Goal: Task Accomplishment & Management: Complete application form

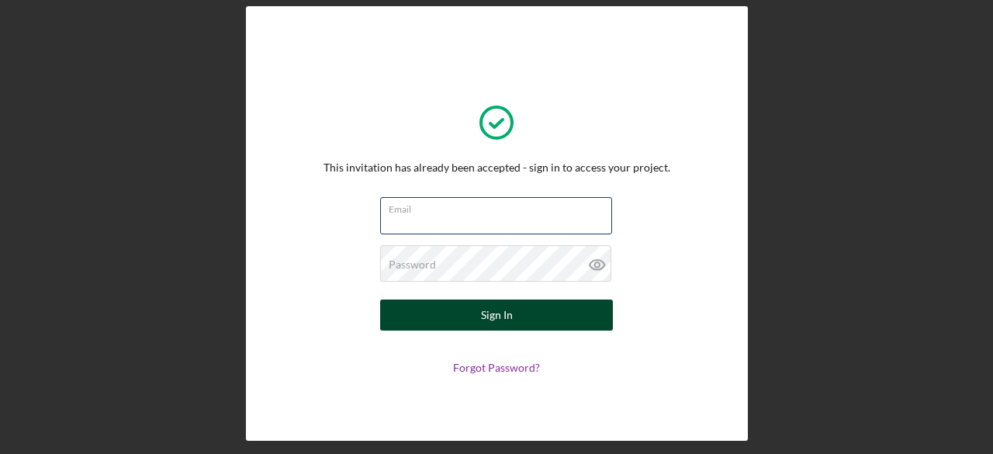
type input "[EMAIL_ADDRESS][DOMAIN_NAME]"
click at [512, 308] on button "Sign In" at bounding box center [496, 314] width 233 height 31
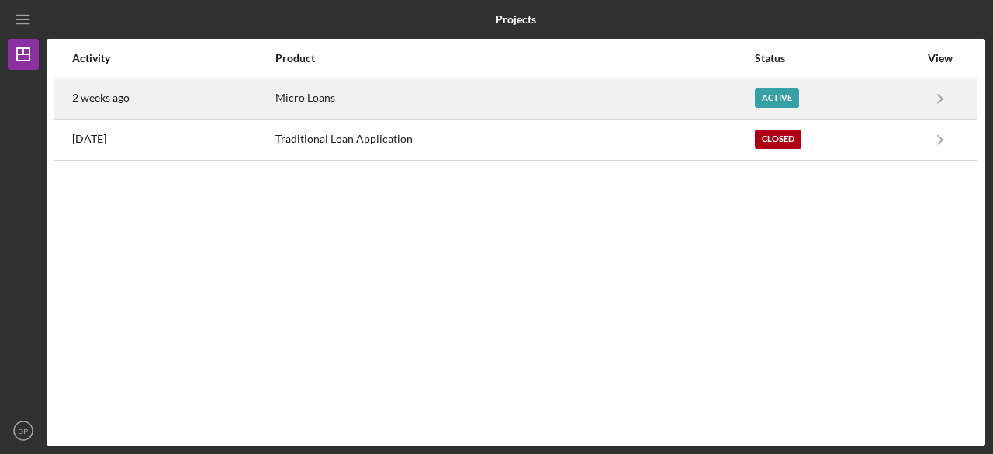
click at [565, 102] on div "Micro Loans" at bounding box center [514, 98] width 478 height 39
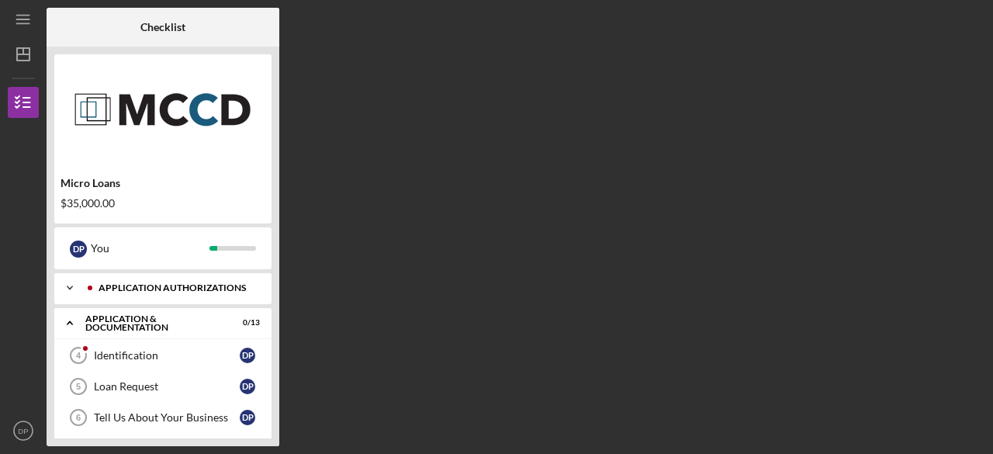
click at [195, 294] on div "Icon/Expander Application Authorizations 4 / 4" at bounding box center [162, 287] width 217 height 31
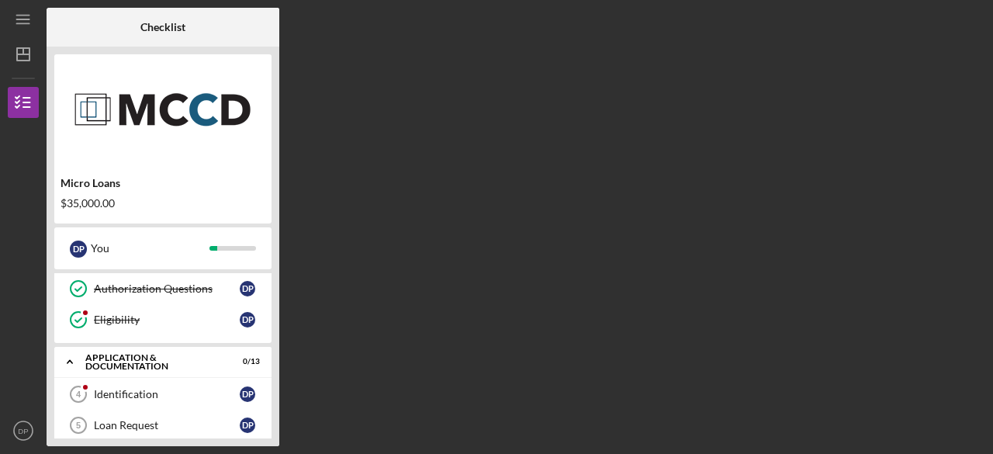
scroll to position [115, 0]
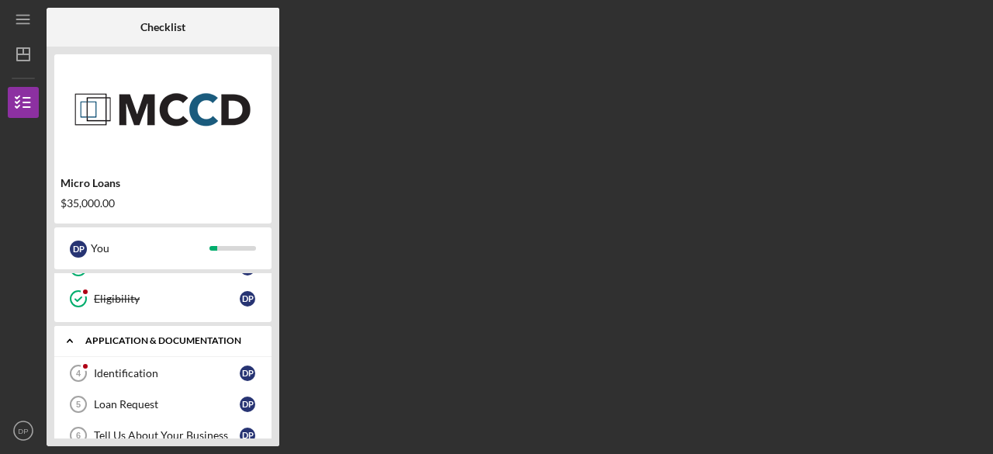
click at [168, 336] on div "Application & Documentation" at bounding box center [168, 340] width 167 height 9
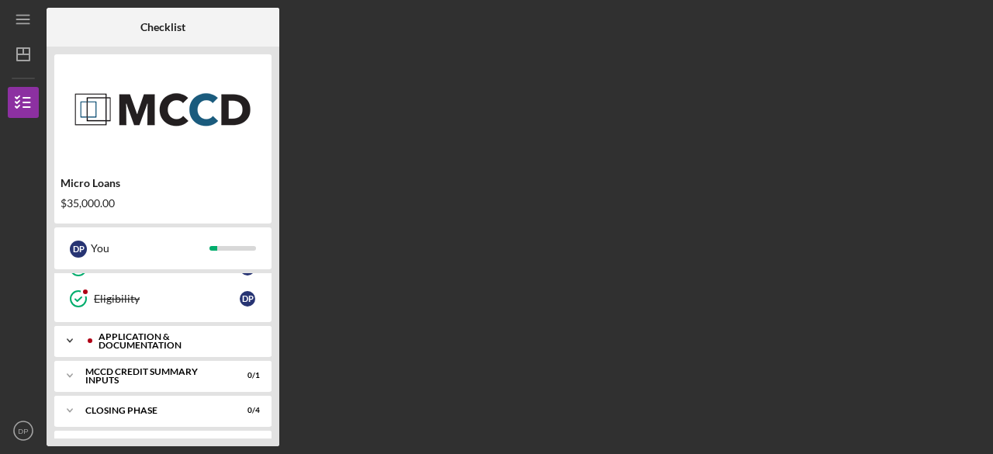
click at [177, 341] on div "Application & Documentation" at bounding box center [175, 341] width 154 height 18
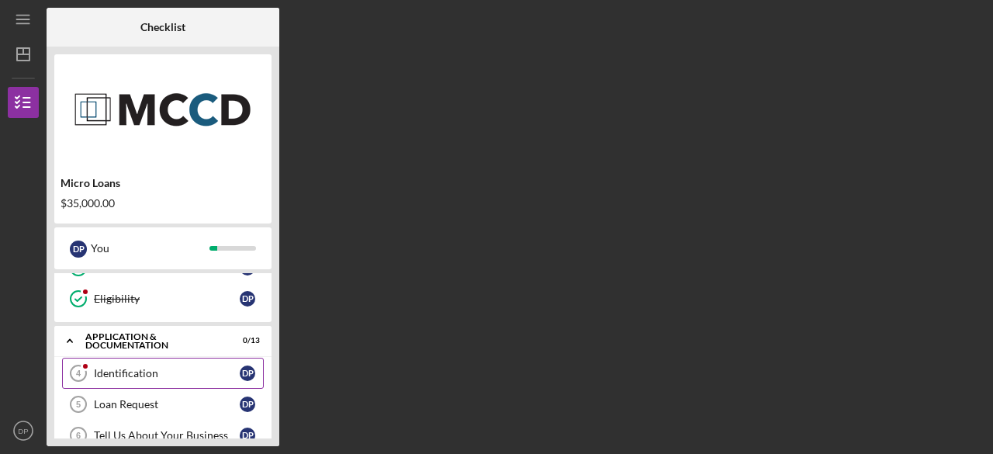
click at [167, 369] on div "Identification" at bounding box center [167, 373] width 146 height 12
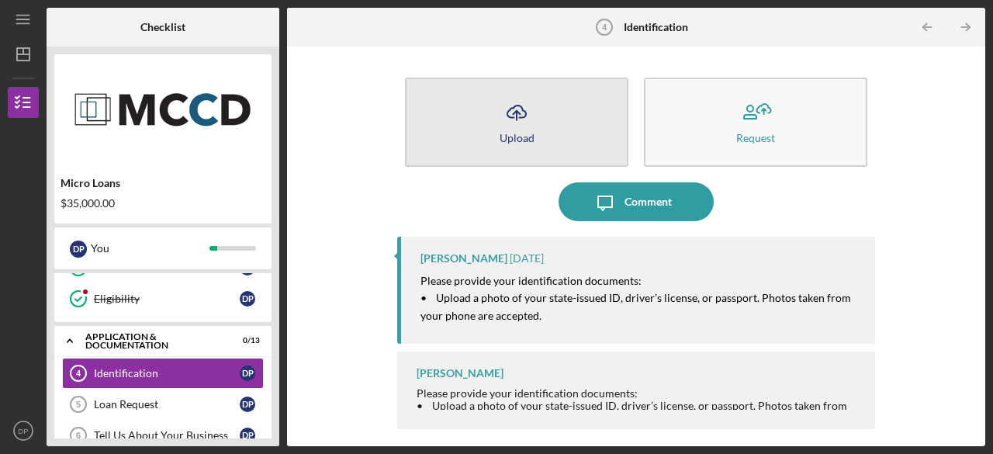
click at [538, 125] on button "Icon/Upload Upload" at bounding box center [516, 122] width 223 height 89
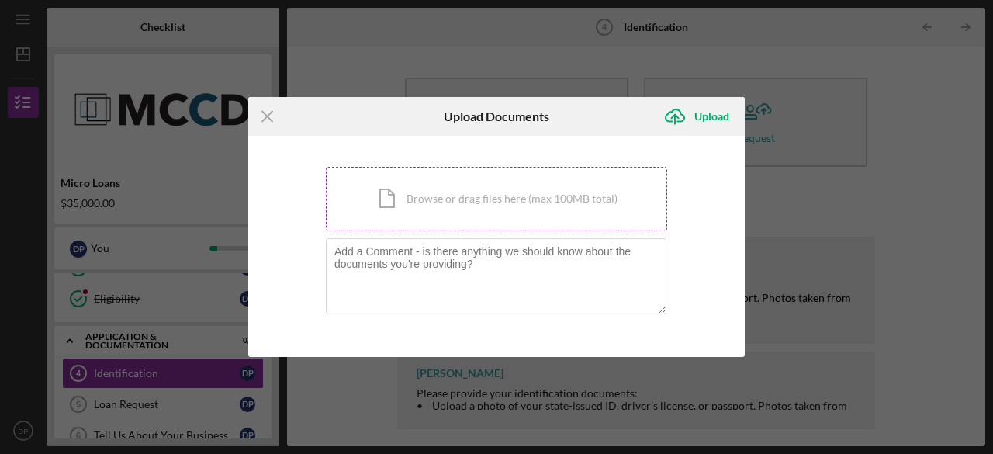
click at [606, 201] on div "Icon/Document Browse or drag files here (max 100MB total) Tap to choose files o…" at bounding box center [496, 199] width 341 height 64
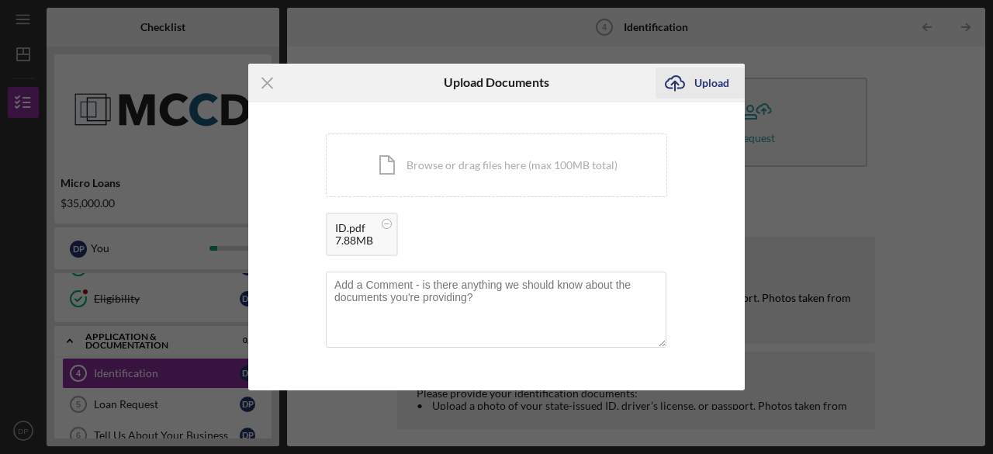
click at [707, 88] on div "Upload" at bounding box center [711, 82] width 35 height 31
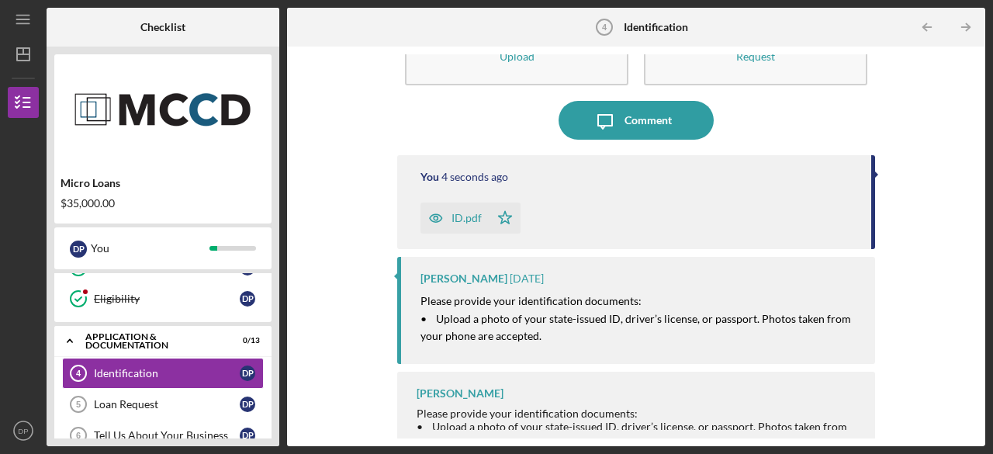
scroll to position [92, 0]
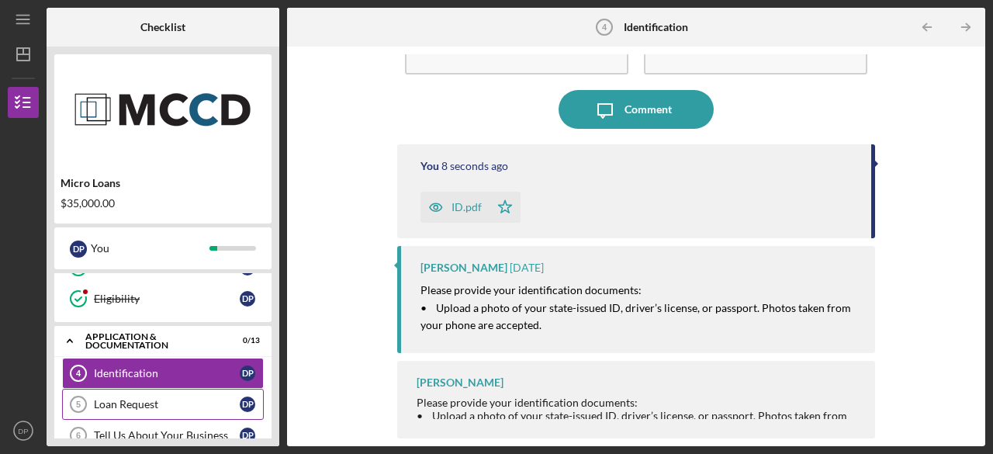
click at [159, 399] on div "Loan Request" at bounding box center [167, 404] width 146 height 12
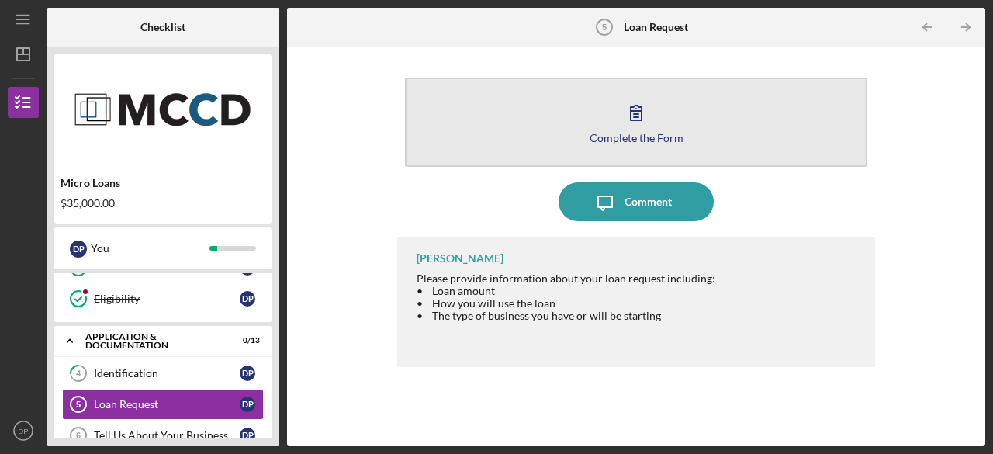
click at [779, 136] on button "Complete the Form Form" at bounding box center [636, 122] width 462 height 89
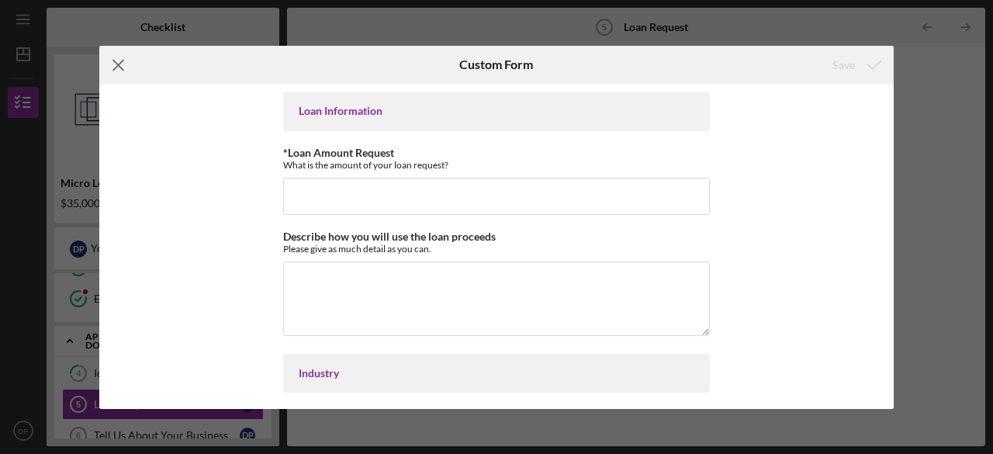
click at [119, 74] on icon "Icon/Menu Close" at bounding box center [118, 65] width 39 height 39
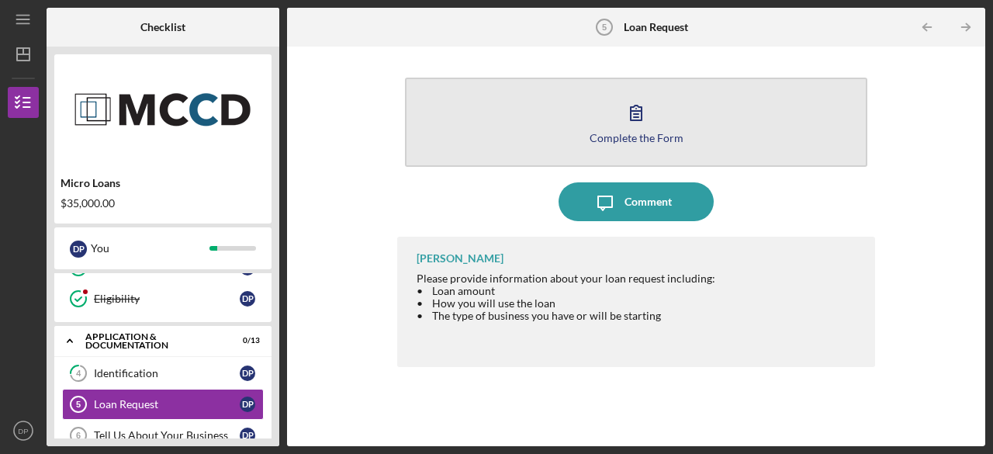
click at [710, 122] on button "Complete the Form Form" at bounding box center [636, 122] width 462 height 89
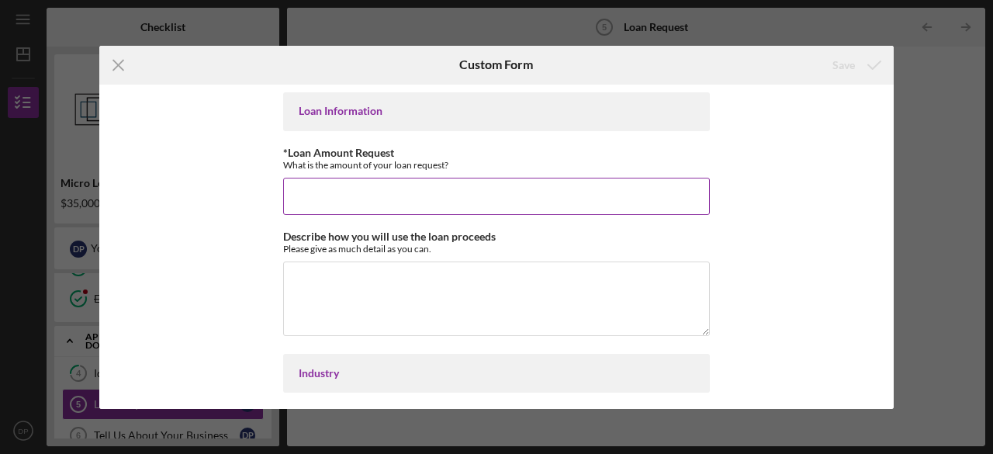
click at [478, 207] on input "*Loan Amount Request" at bounding box center [496, 196] width 427 height 37
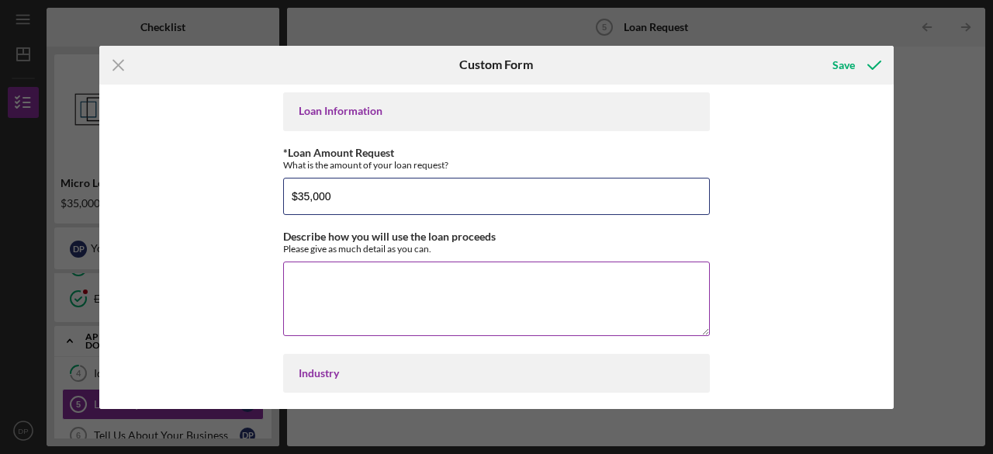
type input "$35,000"
click at [467, 288] on textarea "Describe how you will use the loan proceeds" at bounding box center [496, 298] width 427 height 74
paste textarea "Lore $61,350 ipsu dolo si ametconsectet adipisci el seddoei tem inci utlabore e…"
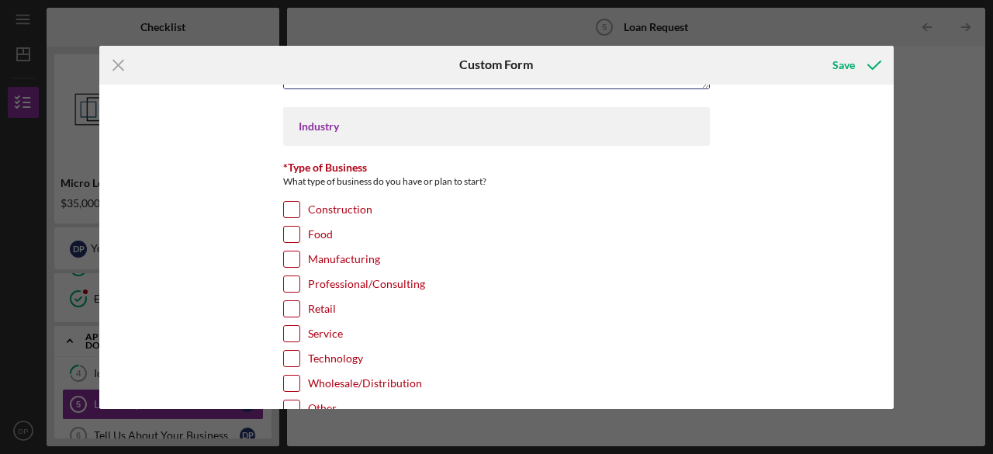
scroll to position [249, 0]
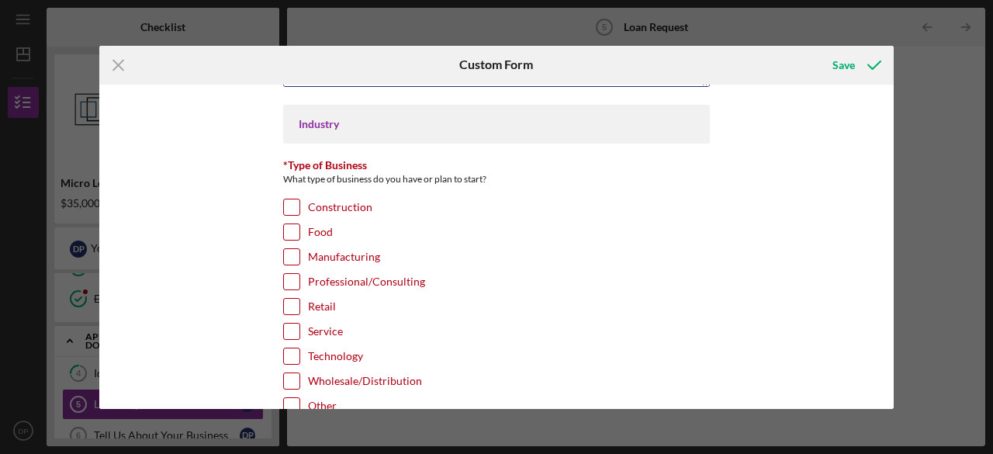
type textarea "Lore $61,350 ipsu dolo si ametconsectet adipisci el seddoei tem inci utlabore e…"
click at [292, 304] on input "Retail" at bounding box center [292, 307] width 16 height 16
checkbox input "true"
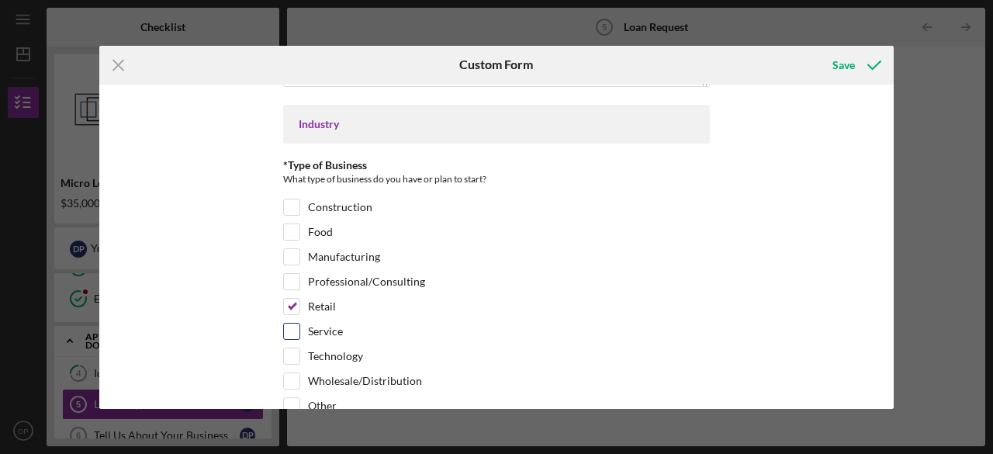
click at [336, 326] on label "Service" at bounding box center [325, 331] width 35 height 16
click at [299, 326] on input "Service" at bounding box center [292, 331] width 16 height 16
checkbox input "true"
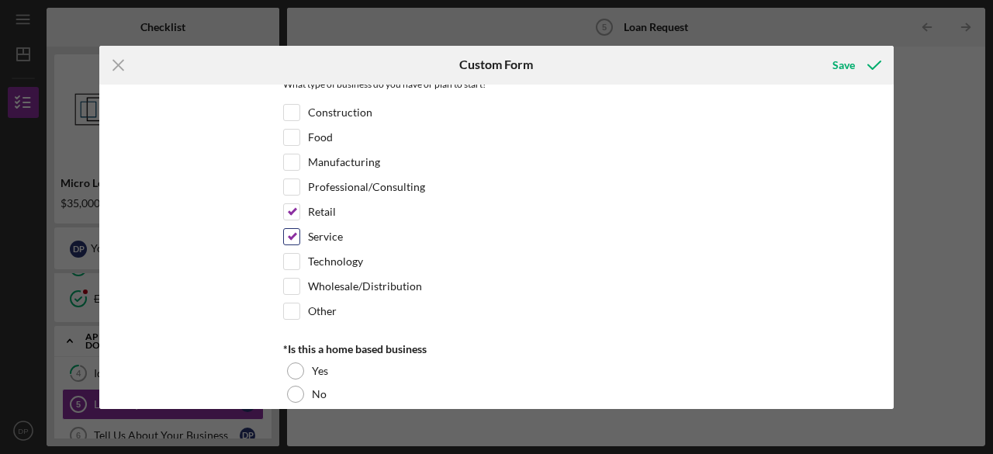
scroll to position [358, 0]
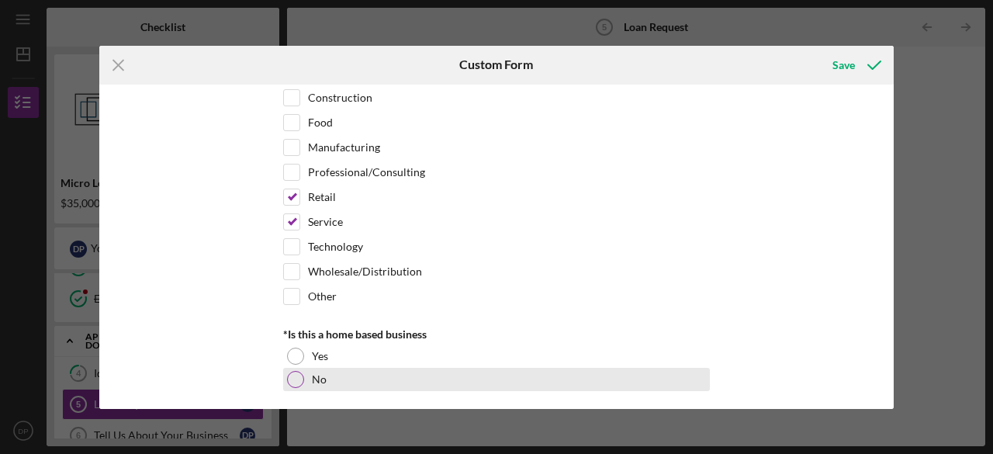
click at [302, 381] on div "No" at bounding box center [496, 379] width 427 height 23
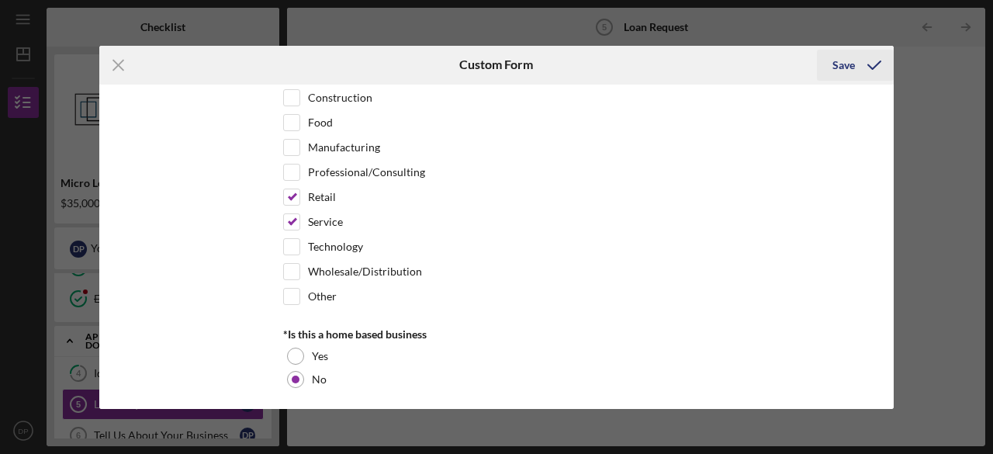
click at [841, 70] on div "Save" at bounding box center [843, 65] width 22 height 31
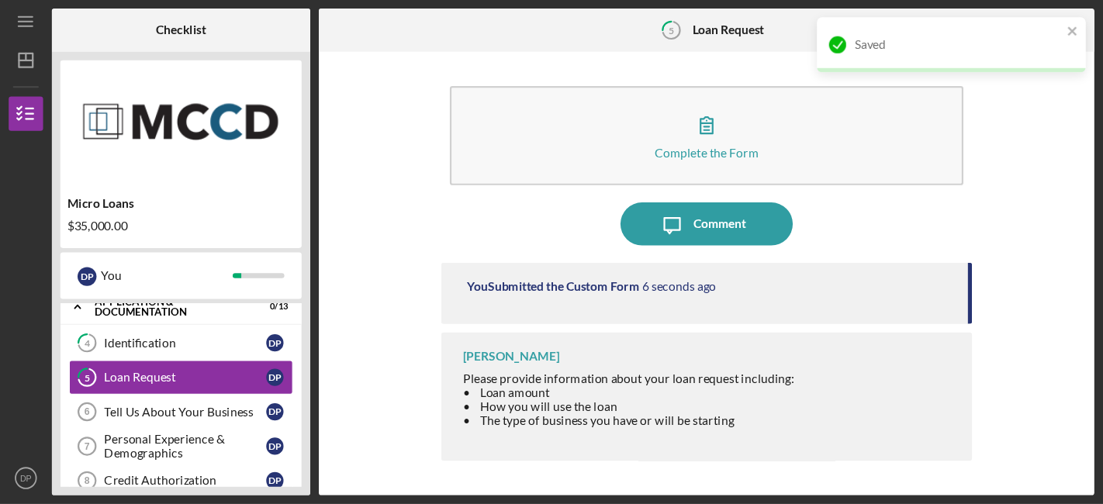
scroll to position [233, 0]
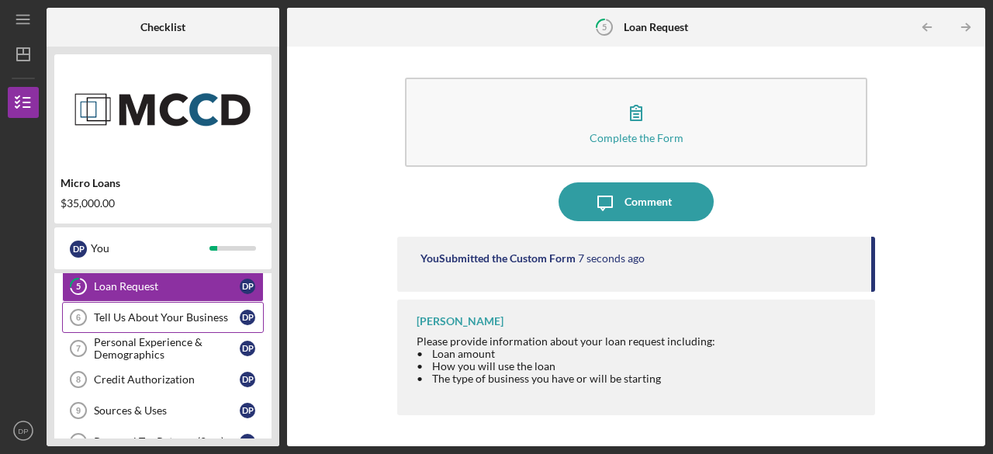
click at [179, 314] on div "Tell Us About Your Business" at bounding box center [167, 317] width 146 height 12
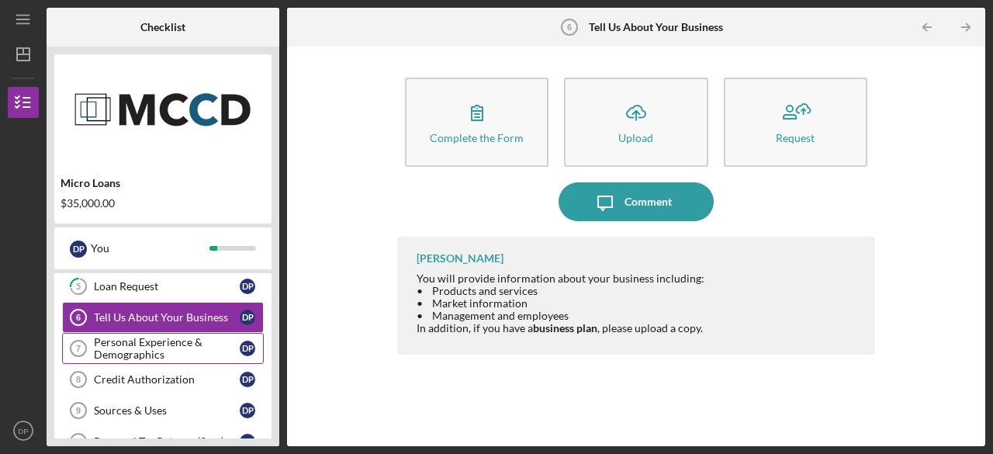
click at [173, 347] on div "Personal Experience & Demographics" at bounding box center [167, 348] width 146 height 25
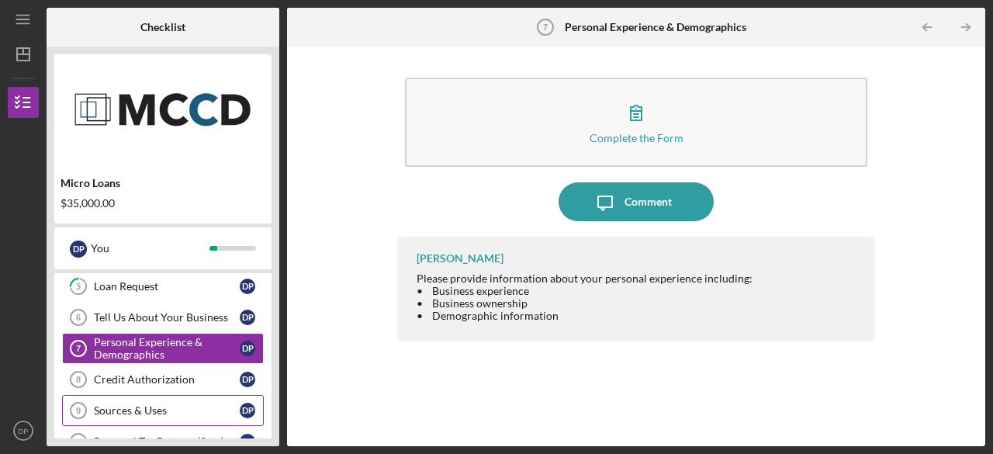
click at [200, 409] on div "Sources & Uses" at bounding box center [167, 410] width 146 height 12
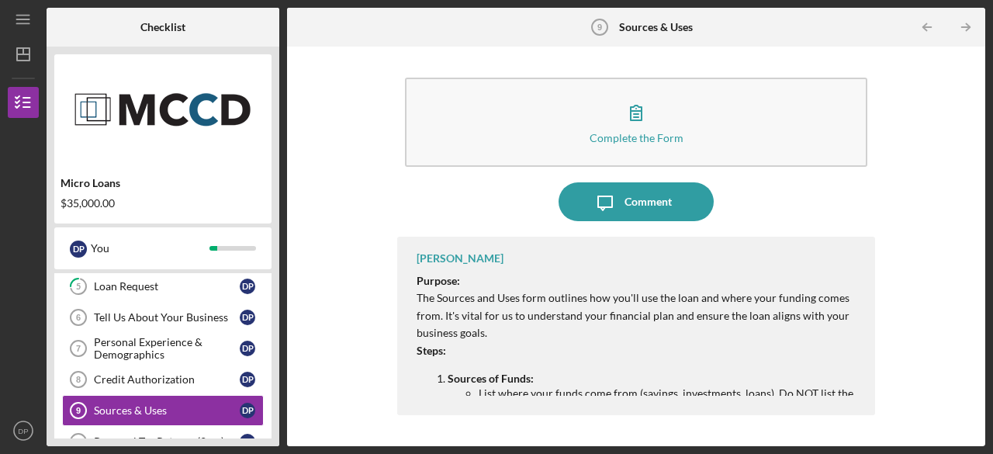
click at [803, 330] on p "The Sources and Uses form outlines how you'll use the loan and where your fundi…" at bounding box center [637, 315] width 443 height 52
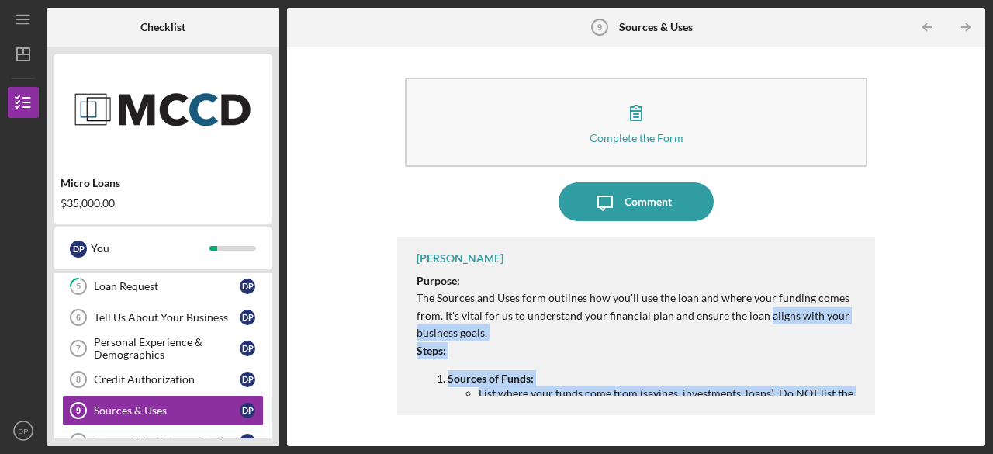
drag, startPoint x: 764, startPoint y: 309, endPoint x: 816, endPoint y: 447, distance: 147.5
click at [816, 447] on div "Icon/Menu Sources & Uses 9 Sources & Uses Checklist Micro Loans $35,000.00 D P …" at bounding box center [496, 227] width 993 height 454
click at [782, 390] on li "List where your funds come from (savings, investments, loans). Do NOT list the …" at bounding box center [668, 399] width 381 height 25
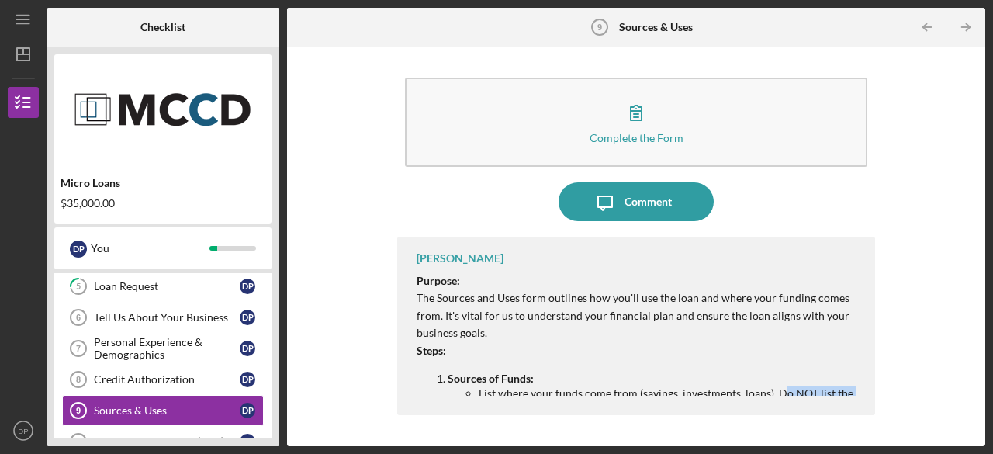
drag, startPoint x: 782, startPoint y: 390, endPoint x: 832, endPoint y: 472, distance: 95.8
click at [832, 453] on html "Icon/Menu Sources & Uses 9 Sources & Uses Checklist Micro Loans $35,000.00 D P …" at bounding box center [496, 227] width 993 height 454
click at [942, 217] on div "Complete the Form Form Icon/Message Comment [PERSON_NAME] Purpose: The Sources …" at bounding box center [636, 246] width 682 height 384
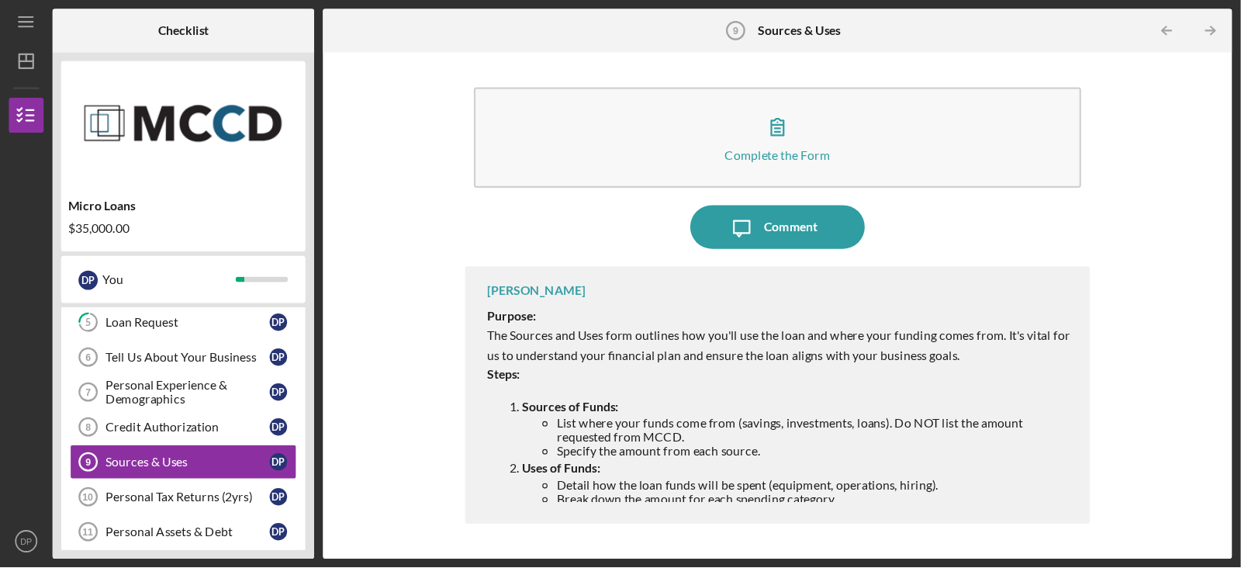
scroll to position [233, 0]
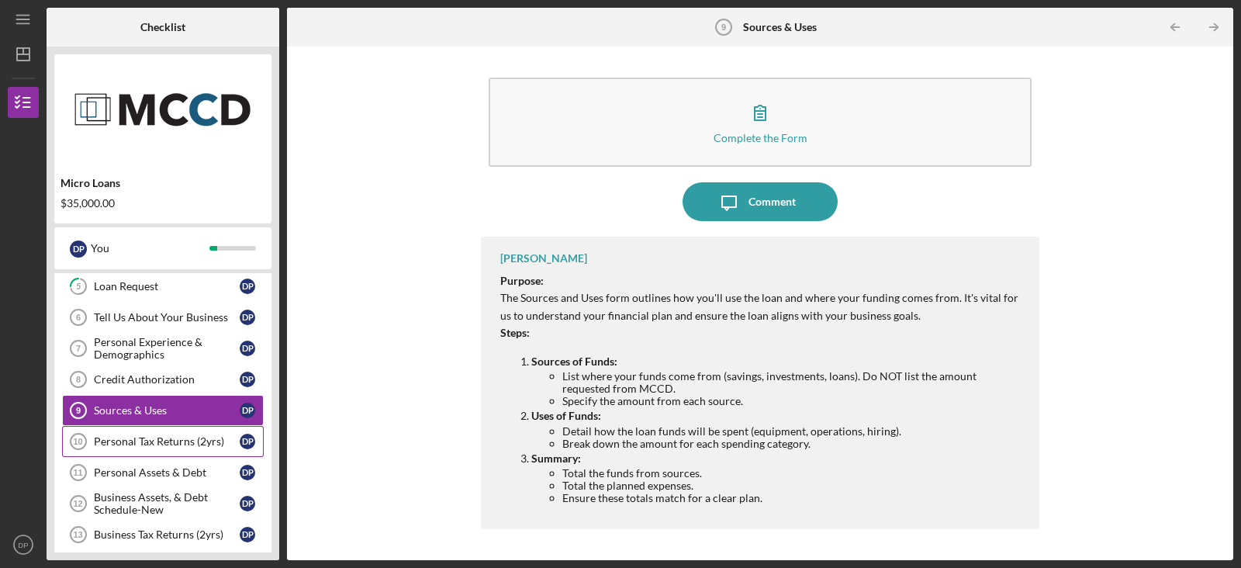
click at [158, 439] on div "Personal Tax Returns (2yrs)" at bounding box center [167, 441] width 146 height 12
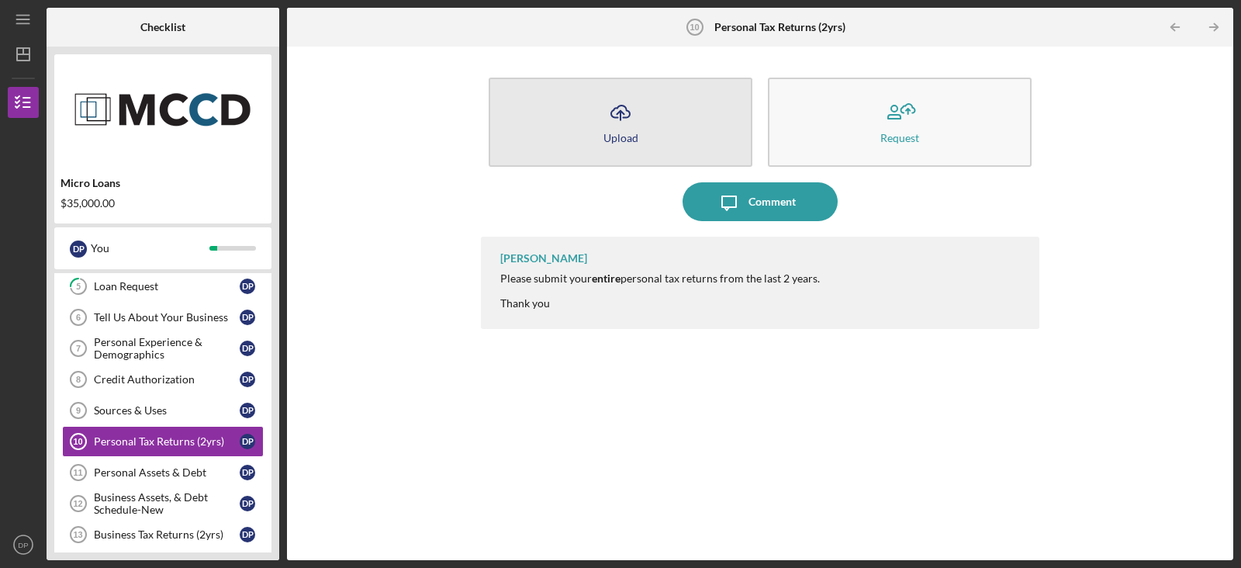
click at [617, 127] on icon "Icon/Upload" at bounding box center [620, 112] width 39 height 39
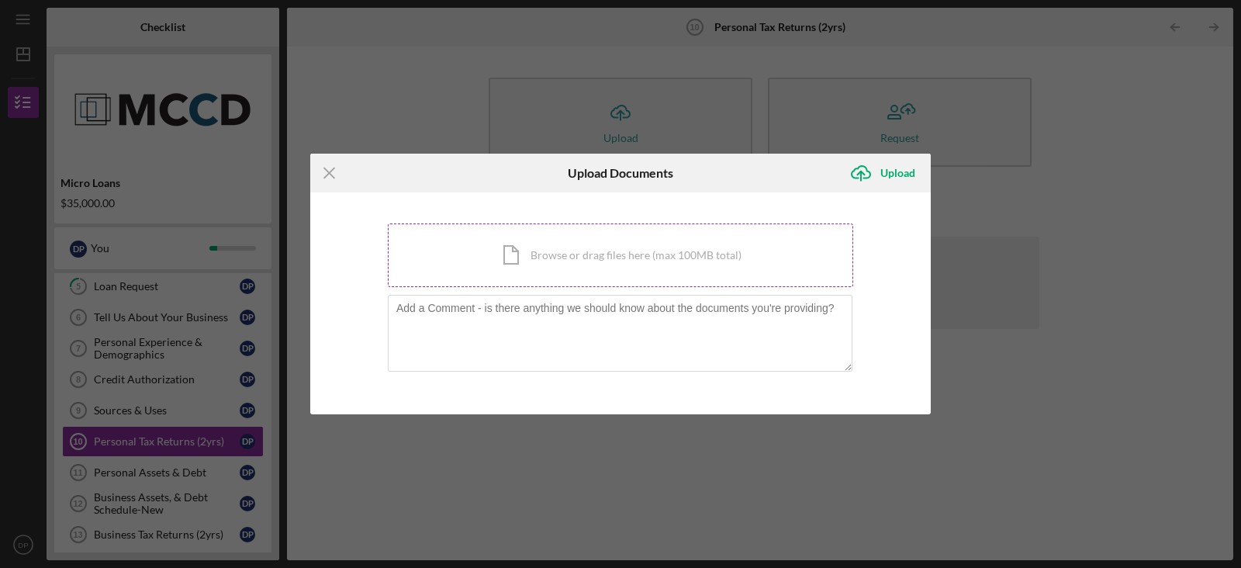
click at [621, 235] on div "Icon/Document Browse or drag files here (max 100MB total) Tap to choose files o…" at bounding box center [620, 255] width 465 height 64
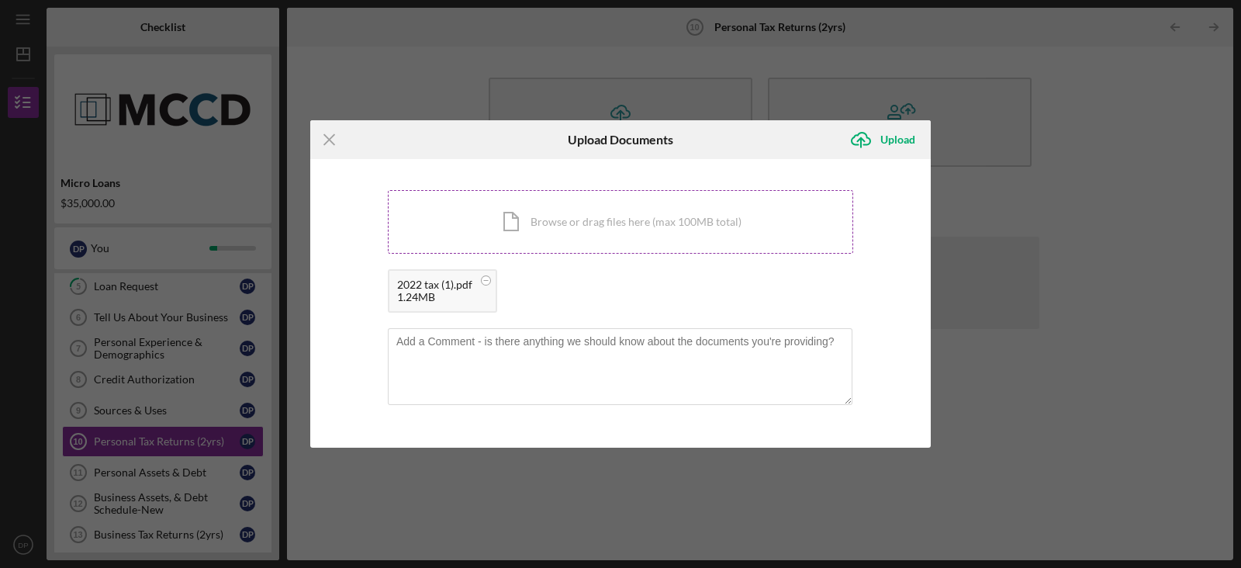
click at [559, 223] on div "Icon/Document Browse or drag files here (max 100MB total) Tap to choose files o…" at bounding box center [620, 222] width 465 height 64
click at [884, 150] on div "Upload" at bounding box center [897, 139] width 35 height 31
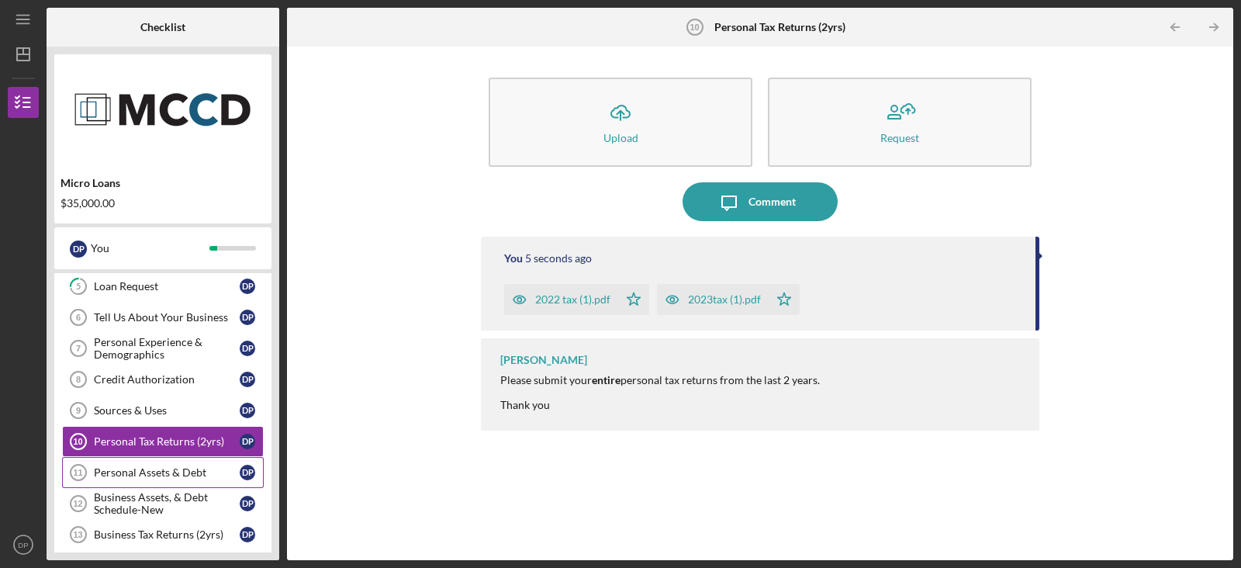
click at [154, 453] on div "Personal Assets & Debt" at bounding box center [167, 472] width 146 height 12
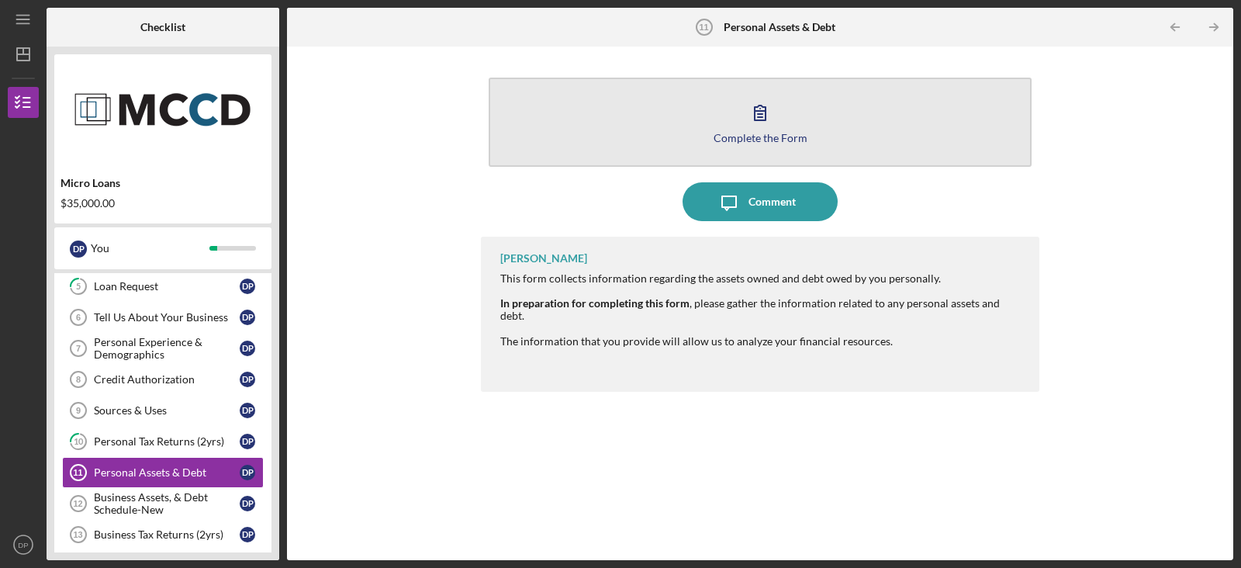
click at [659, 110] on button "Complete the Form Form" at bounding box center [760, 122] width 543 height 89
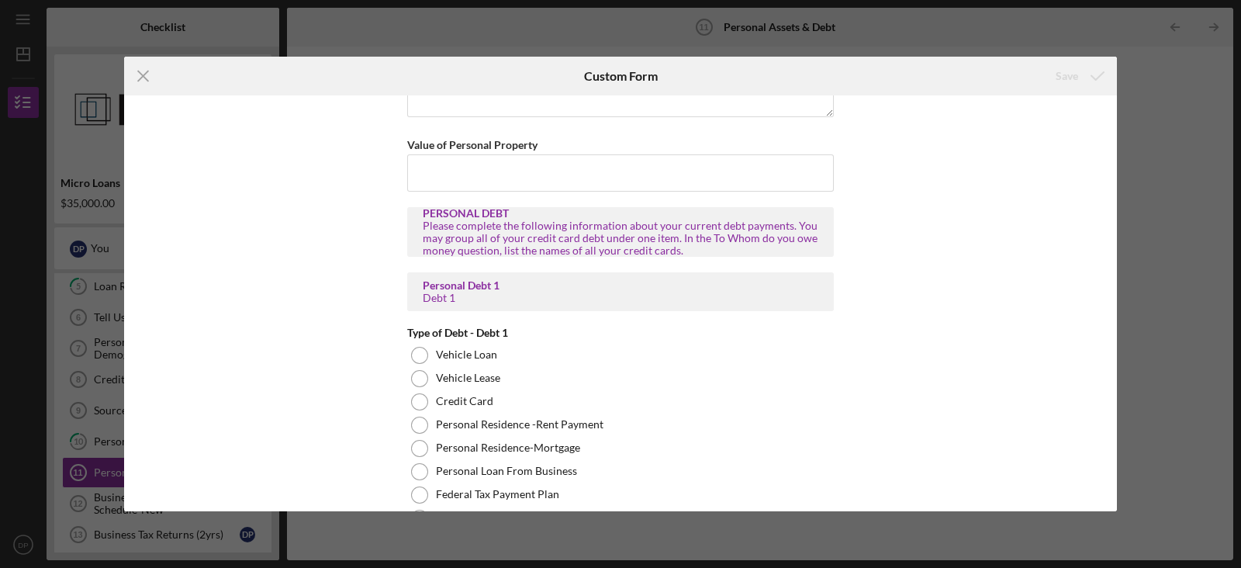
scroll to position [1518, 0]
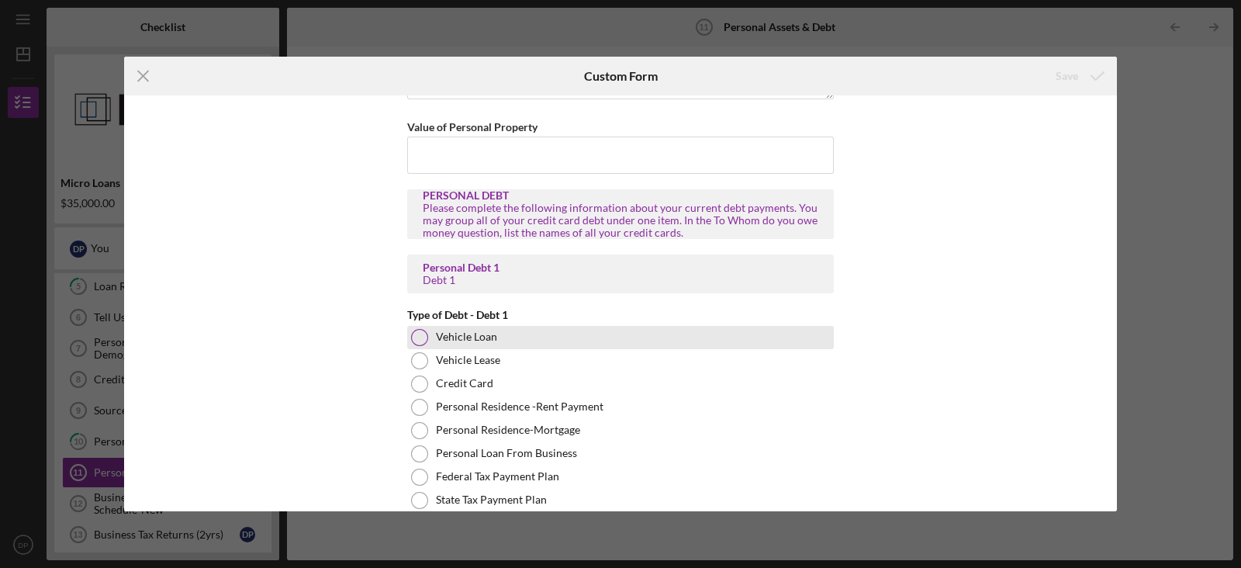
click at [481, 330] on label "Vehicle Loan" at bounding box center [466, 336] width 61 height 12
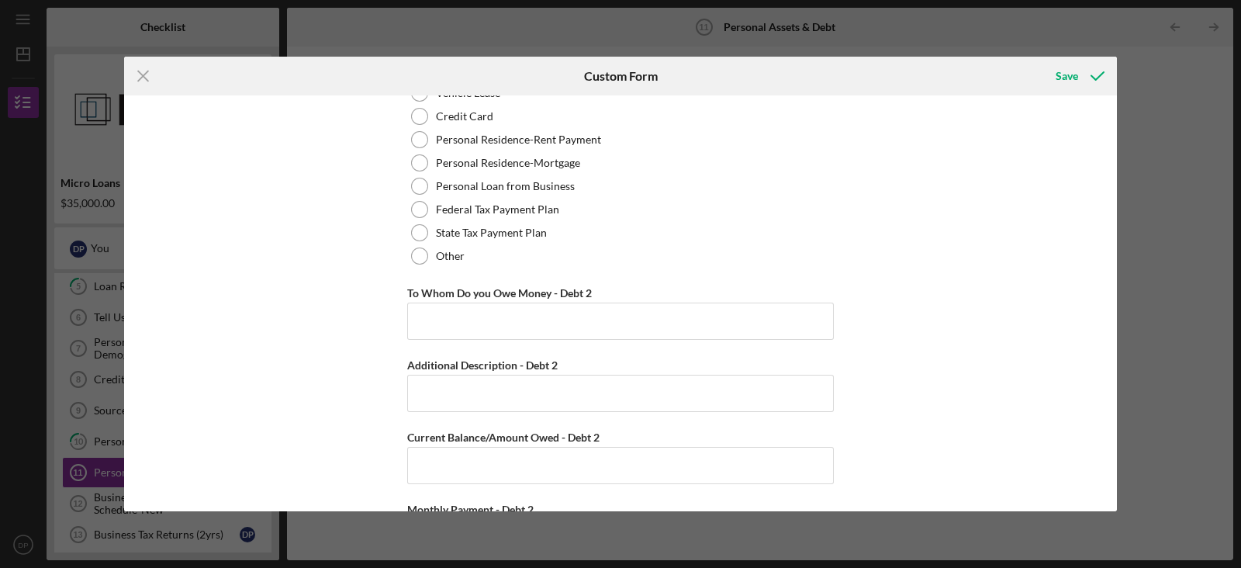
scroll to position [2562, 0]
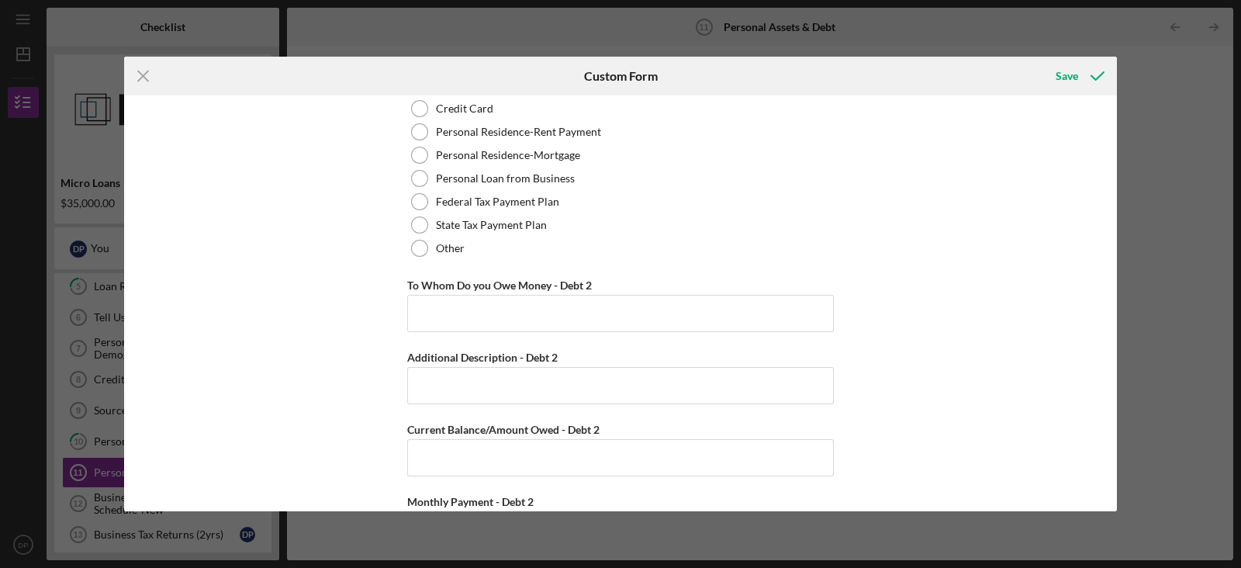
click at [992, 140] on div "Icon/Menu Close Custom Form Save Personal Cash on Hand Cash in Personal Checkin…" at bounding box center [620, 284] width 1241 height 568
click at [143, 76] on line at bounding box center [143, 76] width 10 height 10
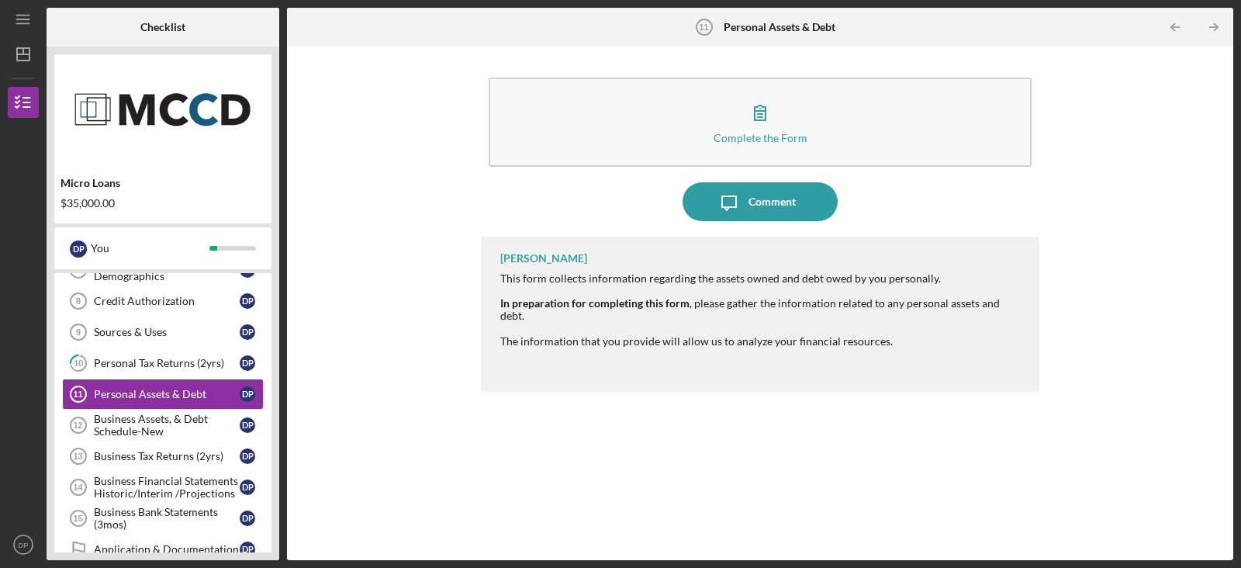
scroll to position [333, 0]
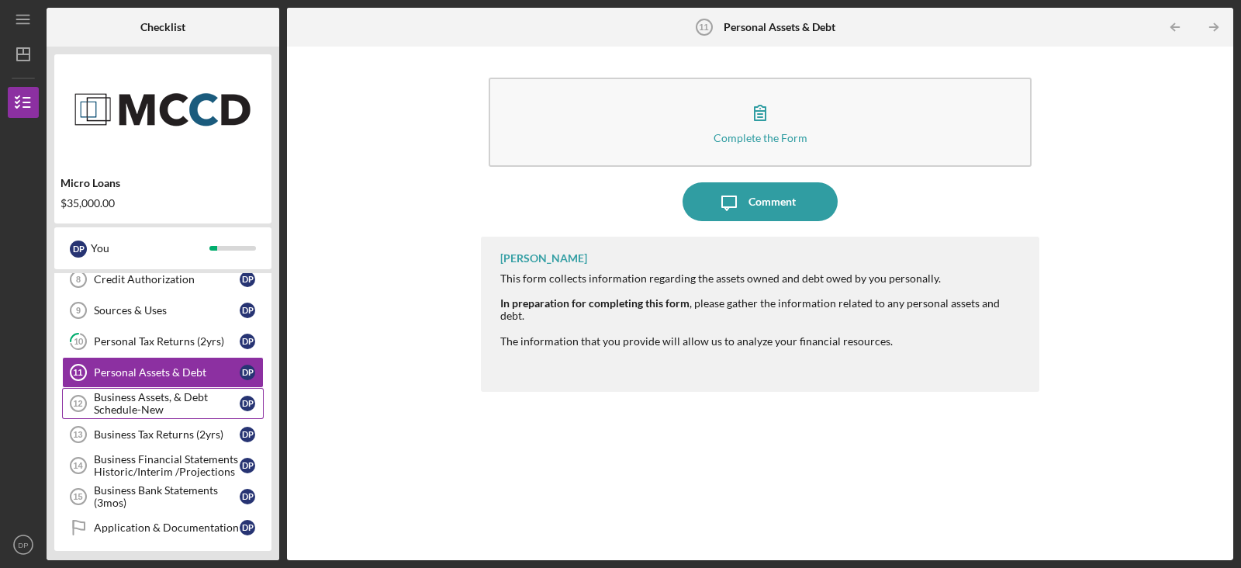
click at [174, 404] on div "Business Assets, & Debt Schedule-New" at bounding box center [167, 403] width 146 height 25
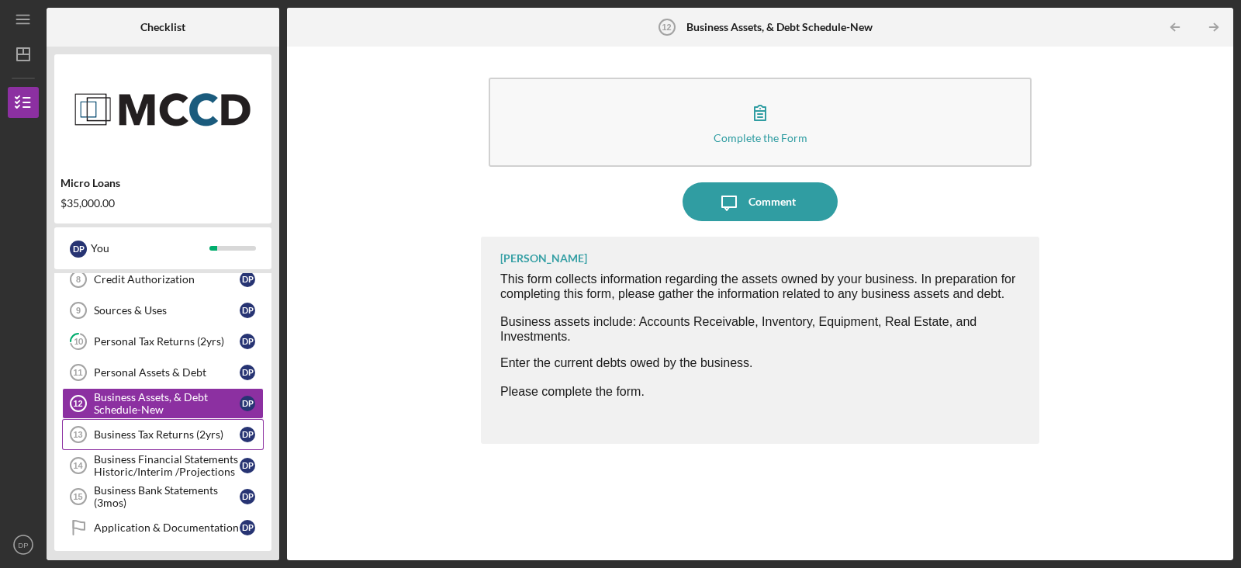
click at [186, 430] on div "Business Tax Returns (2yrs)" at bounding box center [167, 434] width 146 height 12
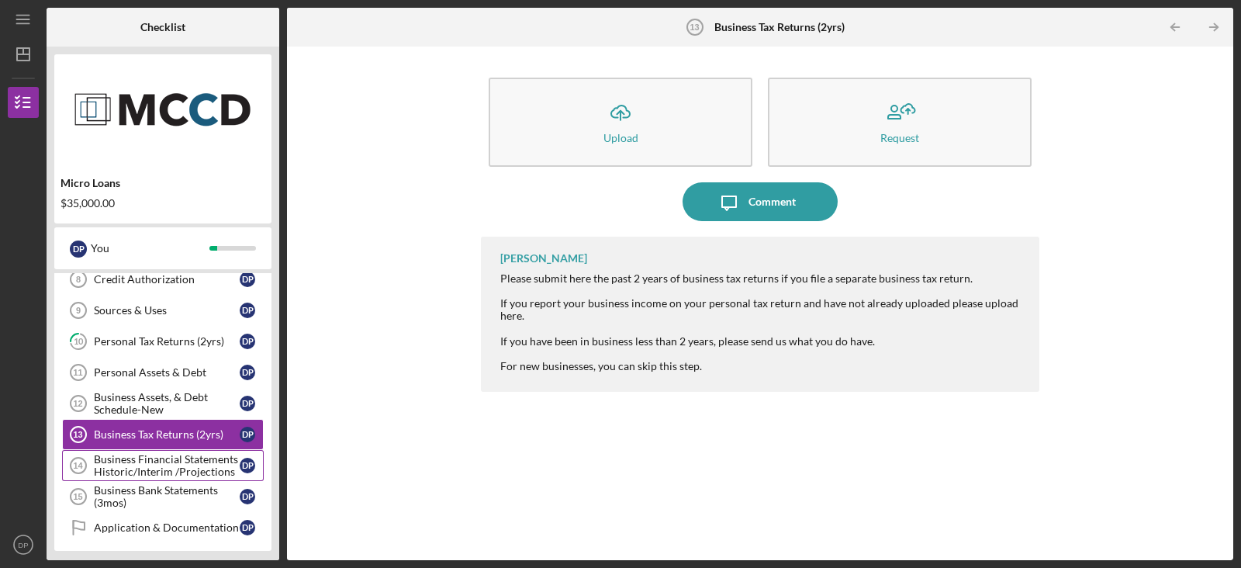
click at [181, 453] on div "Business Financial Statements Historic/Interim /Projections" at bounding box center [167, 465] width 146 height 25
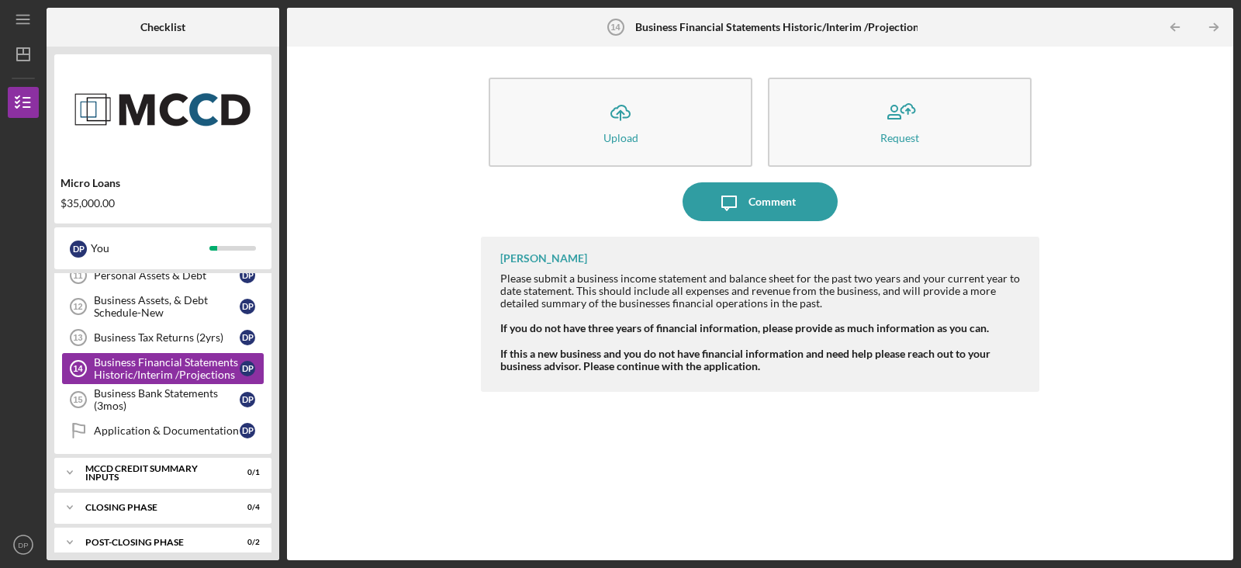
scroll to position [434, 0]
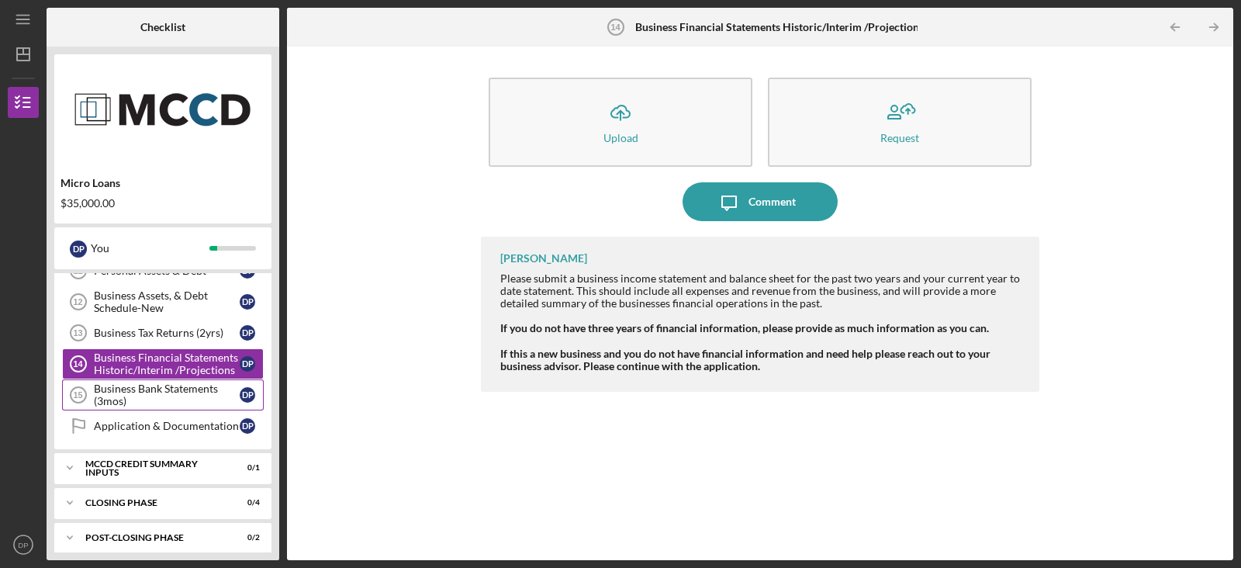
click at [195, 395] on div "Business Bank Statements (3mos)" at bounding box center [167, 394] width 146 height 25
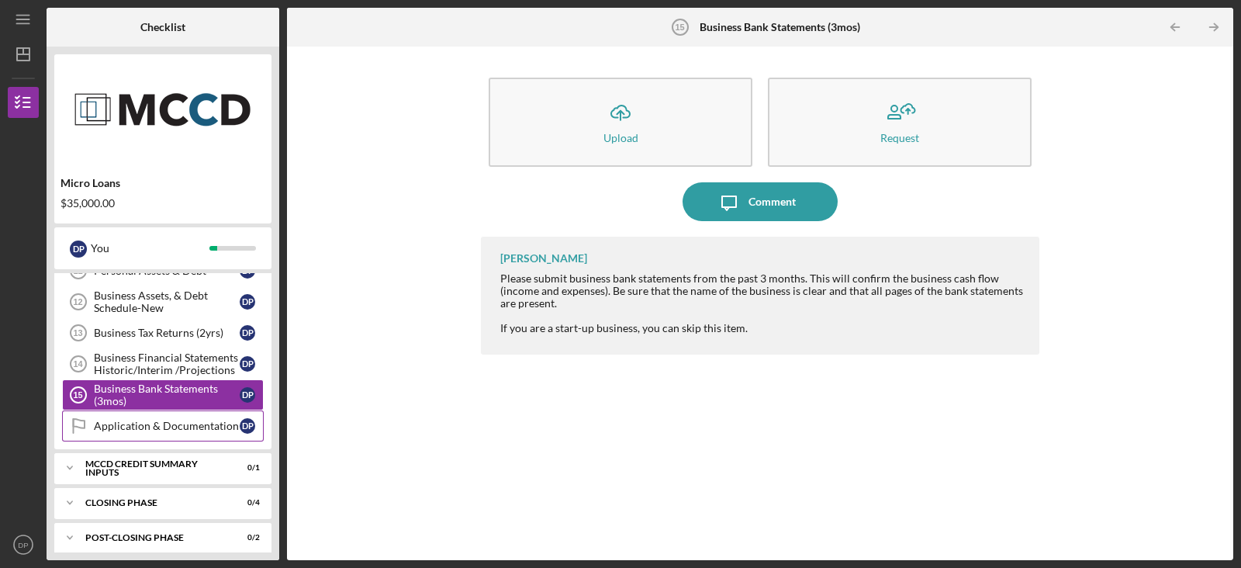
click at [138, 421] on div "Application & Documentation" at bounding box center [167, 426] width 146 height 12
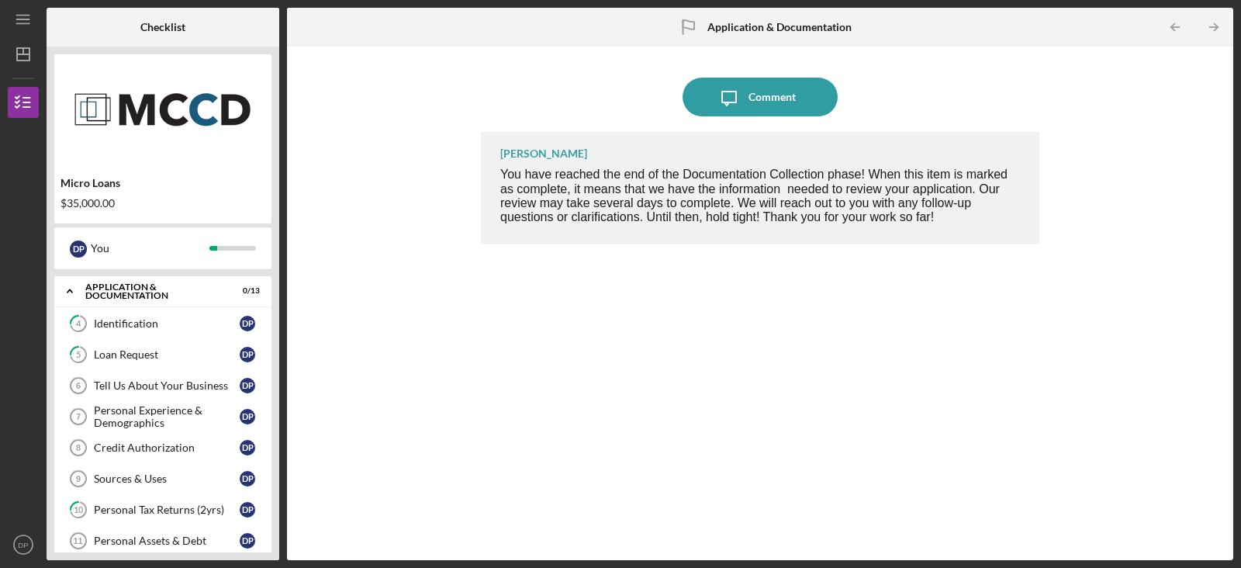
scroll to position [164, 0]
click at [190, 384] on div "Tell Us About Your Business" at bounding box center [167, 386] width 146 height 12
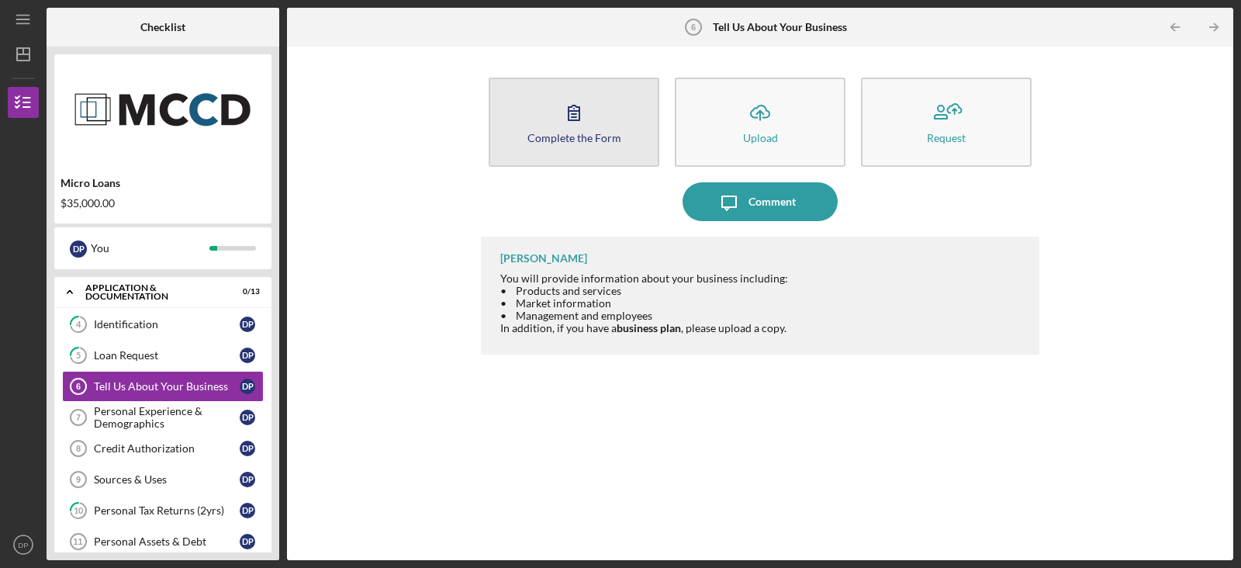
click at [585, 140] on div "Complete the Form" at bounding box center [574, 138] width 94 height 12
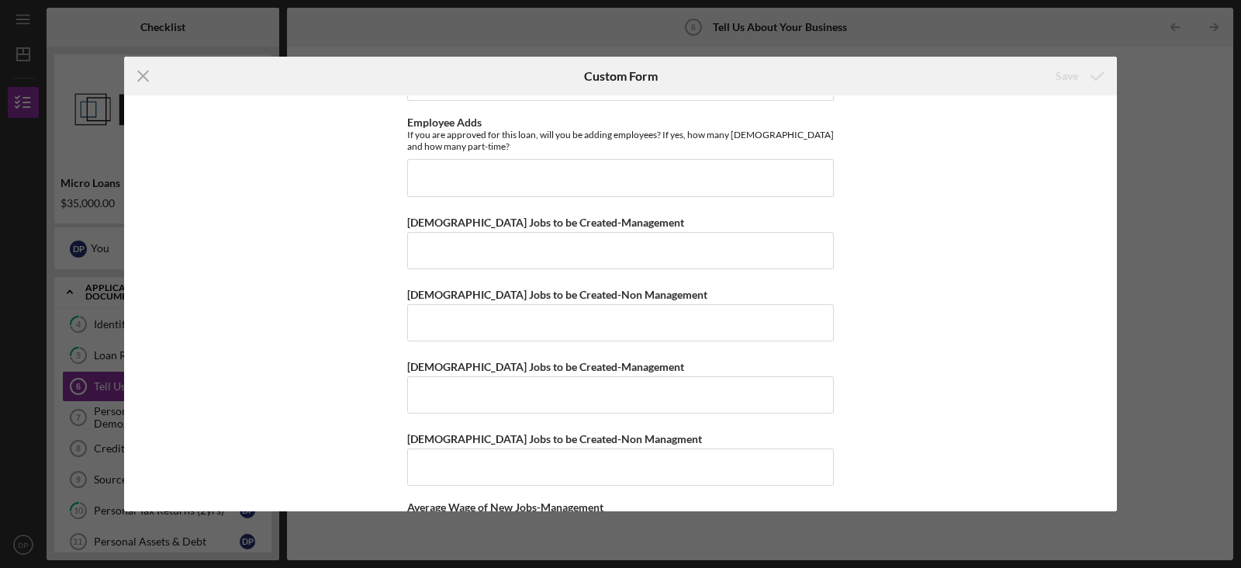
scroll to position [1518, 0]
click at [804, 170] on input "Employee Adds" at bounding box center [620, 175] width 427 height 37
click at [443, 172] on input "Yes. 1 [DEMOGRAPHIC_DATA]" at bounding box center [620, 175] width 427 height 37
click at [575, 165] on input "Yes. 2 [DEMOGRAPHIC_DATA]" at bounding box center [620, 175] width 427 height 37
type input "Yes. 2 [DEMOGRAPHIC_DATA] employees"
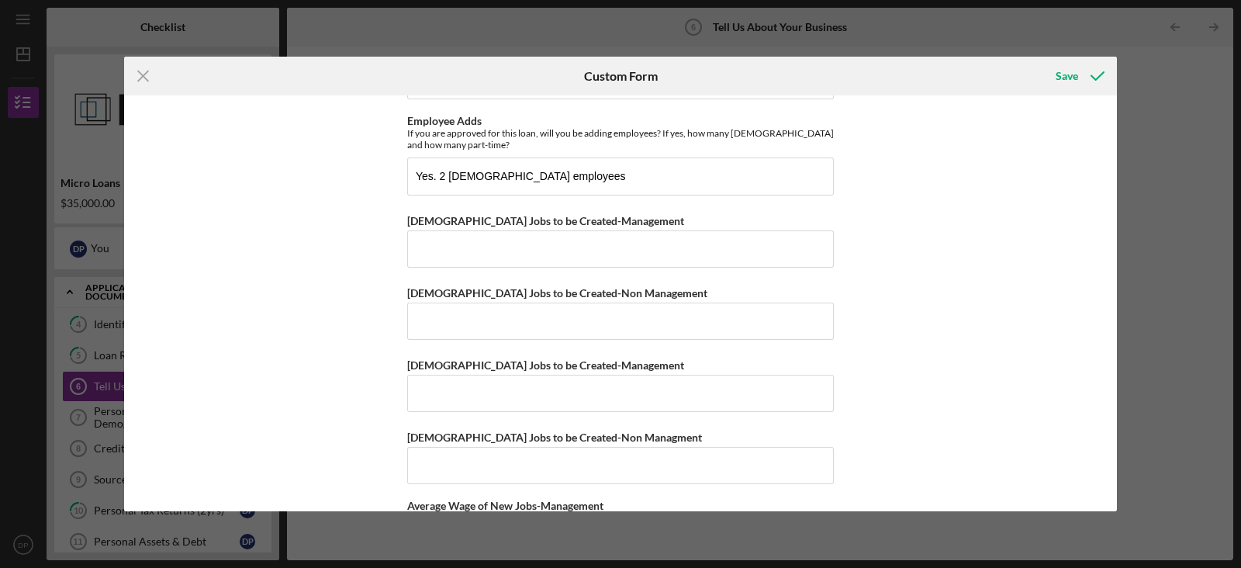
click at [992, 182] on div "Icon/Menu Close Custom Form Save Getting to Know Your Business Please answer th…" at bounding box center [620, 284] width 1241 height 568
click at [992, 82] on icon "submit" at bounding box center [1097, 76] width 39 height 39
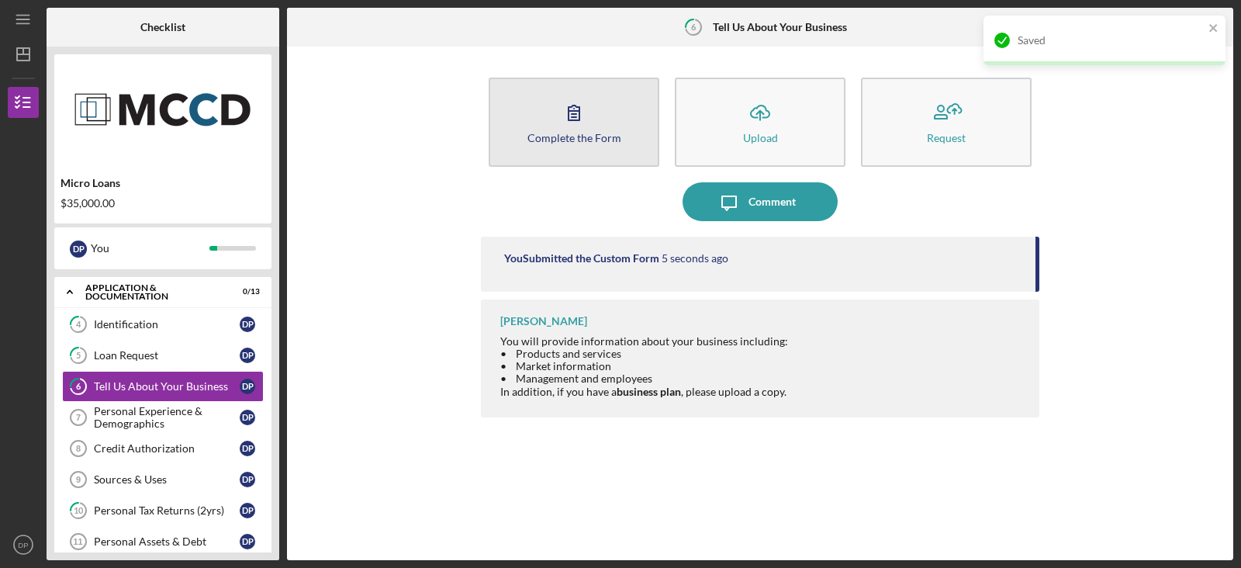
click at [632, 119] on button "Complete the Form Form" at bounding box center [574, 122] width 171 height 89
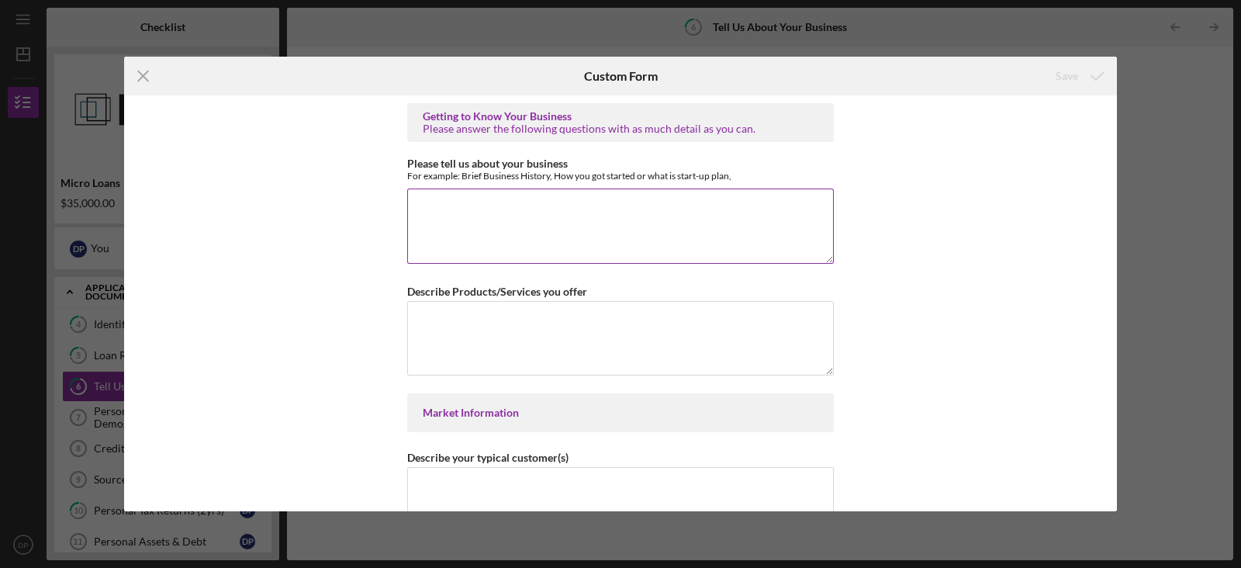
click at [810, 182] on div "Please tell us about your business For example: Brief Business History, How you…" at bounding box center [620, 211] width 427 height 109
click at [754, 212] on textarea "Please tell us about your business" at bounding box center [620, 225] width 427 height 74
type textarea "jk;jlk"
click at [523, 173] on div "For example: Brief Business History, How you got started or what is start-up pl…" at bounding box center [620, 176] width 427 height 12
